Goal: Task Accomplishment & Management: Manage account settings

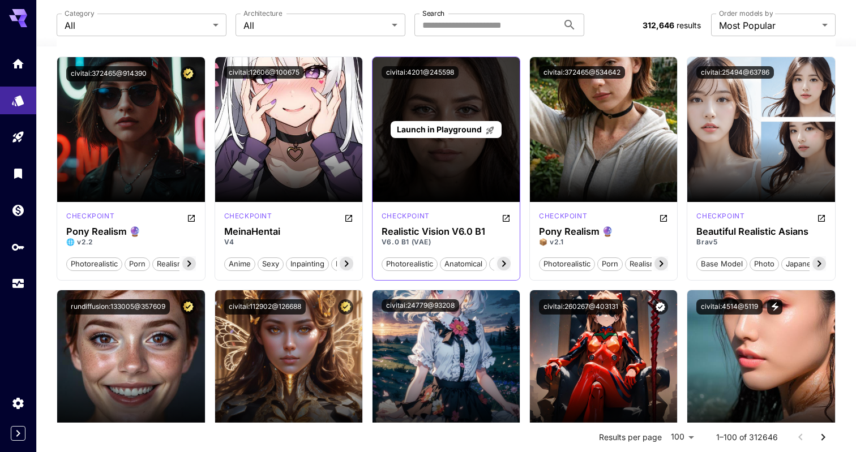
scroll to position [2875, 0]
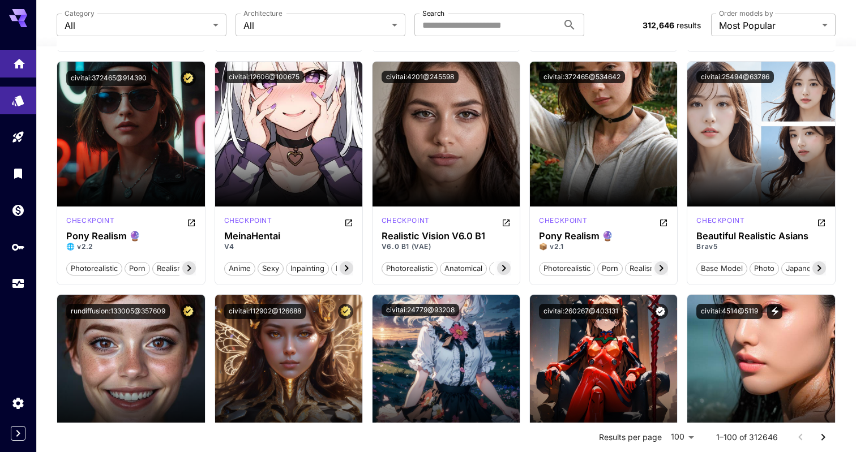
click at [23, 72] on link at bounding box center [18, 64] width 36 height 28
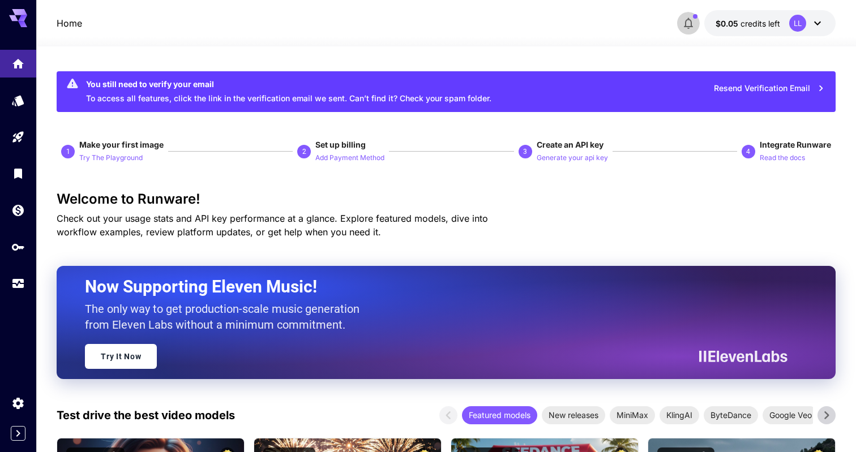
click at [685, 21] on icon "button" at bounding box center [688, 23] width 14 height 14
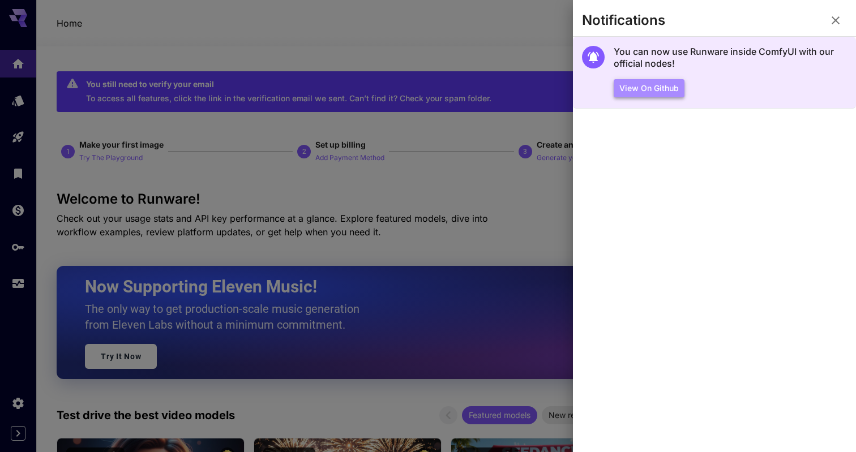
click at [654, 93] on button "View on Github" at bounding box center [648, 88] width 71 height 19
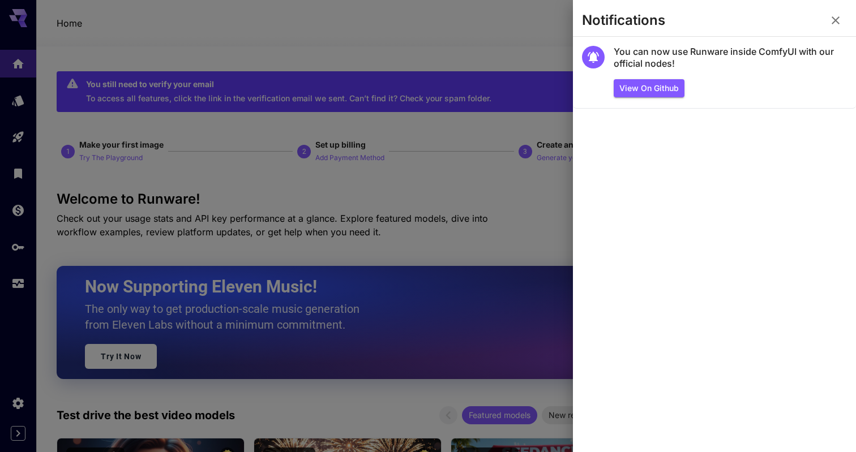
click at [482, 67] on div at bounding box center [428, 226] width 856 height 452
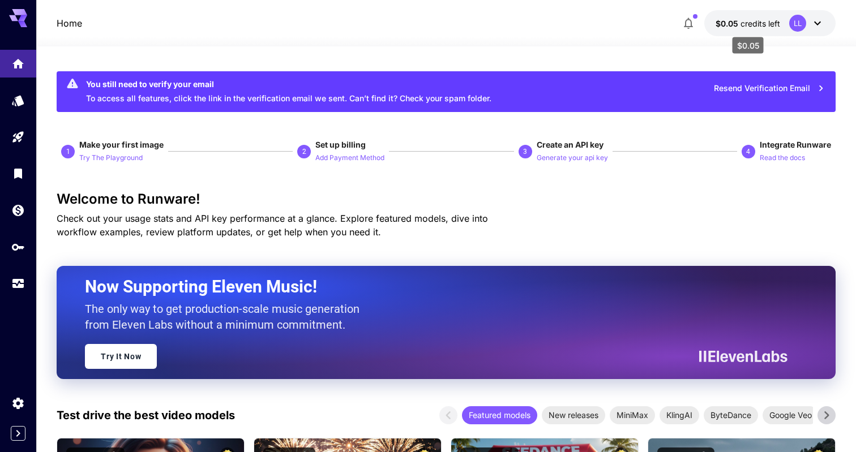
click at [732, 23] on span "$0.05" at bounding box center [727, 24] width 25 height 10
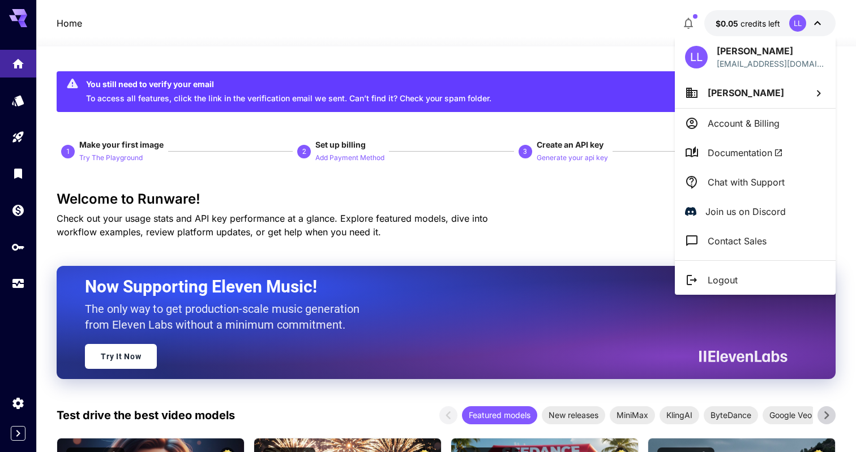
click at [708, 129] on p "Account & Billing" at bounding box center [743, 124] width 72 height 14
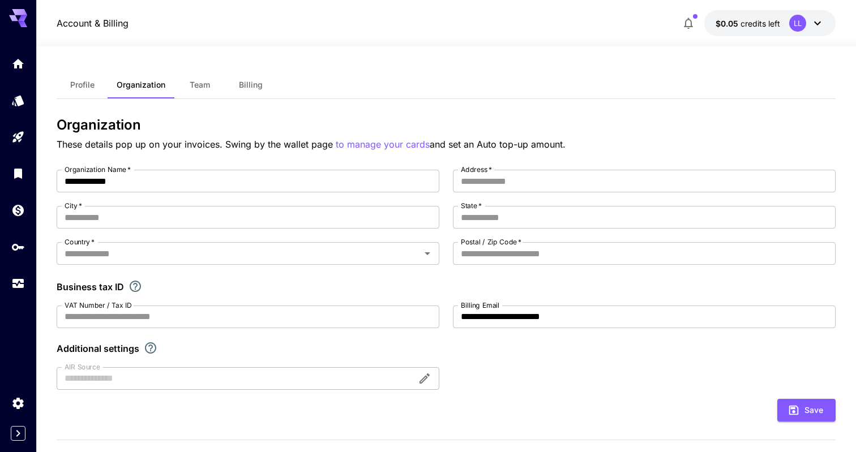
click at [216, 85] on button "Team" at bounding box center [199, 84] width 51 height 27
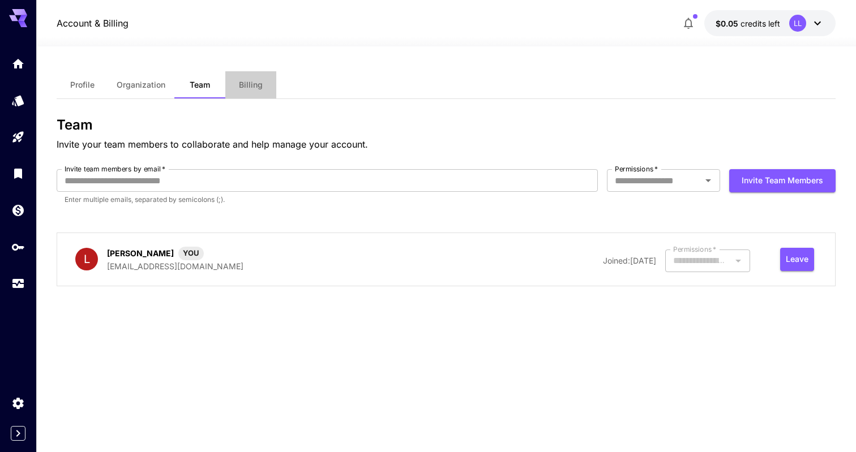
click at [252, 87] on span "Billing" at bounding box center [251, 85] width 24 height 10
